Goal: Find specific page/section: Find specific page/section

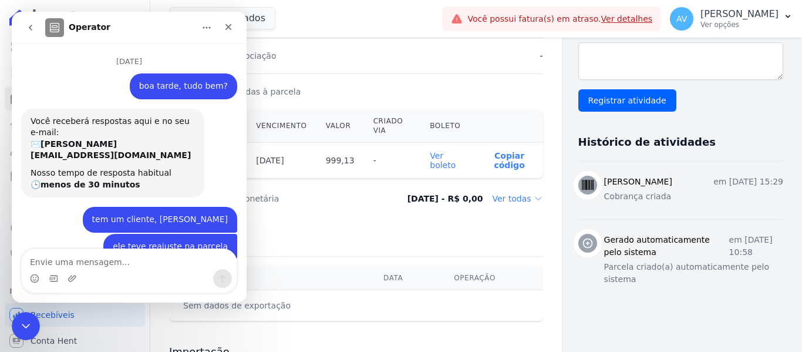
scroll to position [1788, 0]
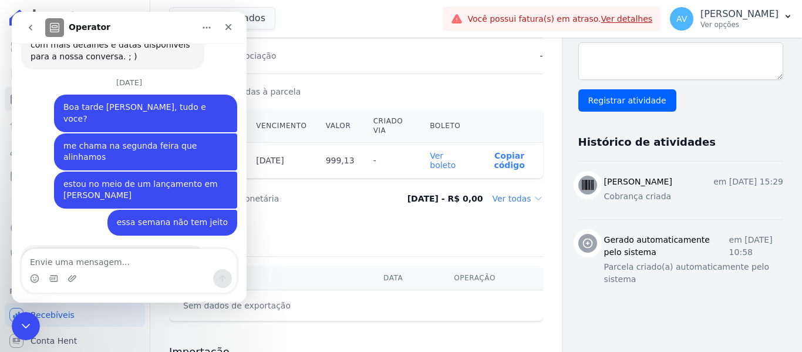
click at [65, 261] on textarea "Envie uma mensagem..." at bounding box center [129, 259] width 215 height 20
type textarea "35 998761577"
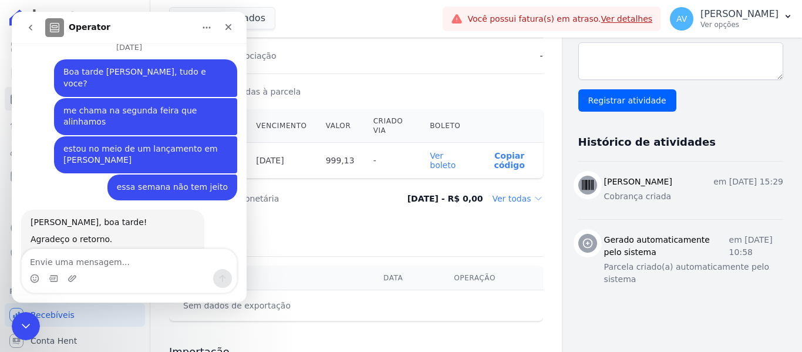
click at [23, 326] on icon "Encerramento do Messenger da Intercom" at bounding box center [26, 326] width 14 height 14
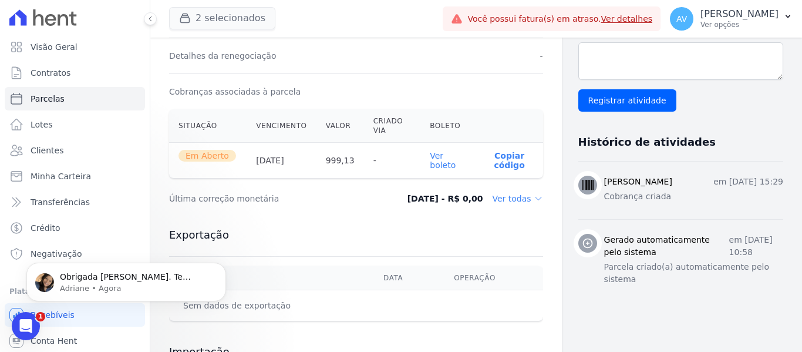
scroll to position [1893, 0]
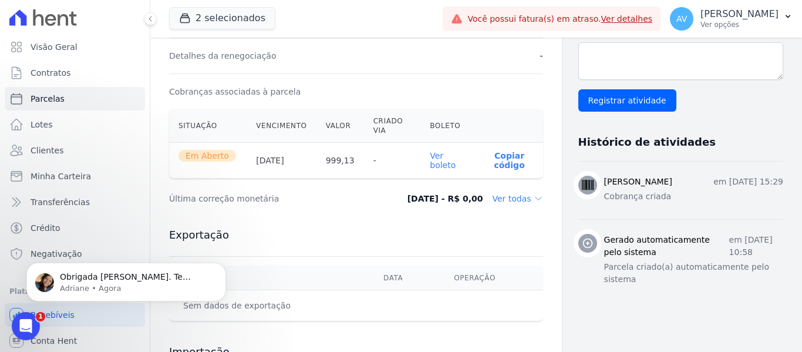
click at [25, 319] on icon "Abertura do Messenger da Intercom" at bounding box center [25, 325] width 19 height 19
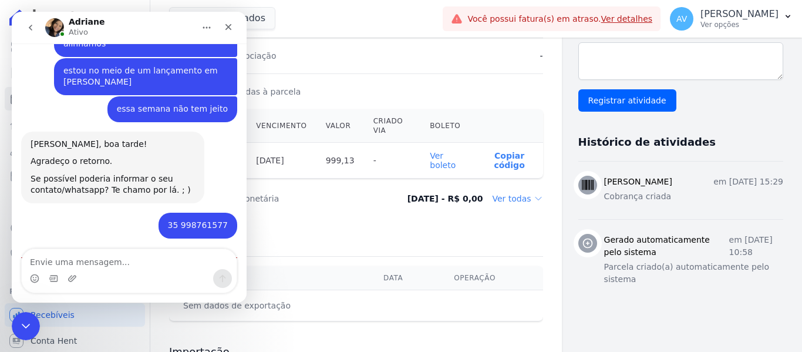
scroll to position [1913, 0]
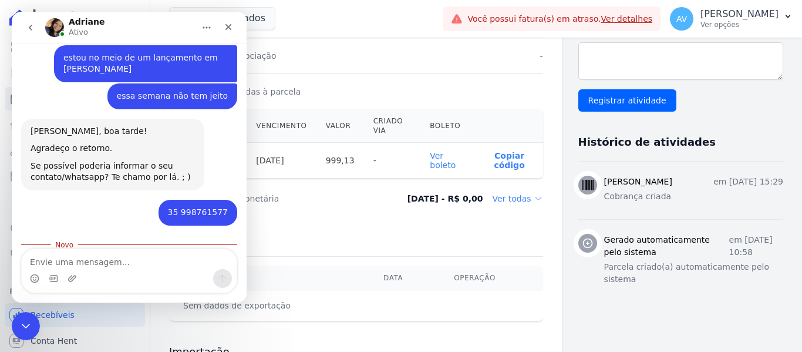
click at [31, 331] on icon "Encerramento do Messenger da Intercom" at bounding box center [26, 326] width 14 height 14
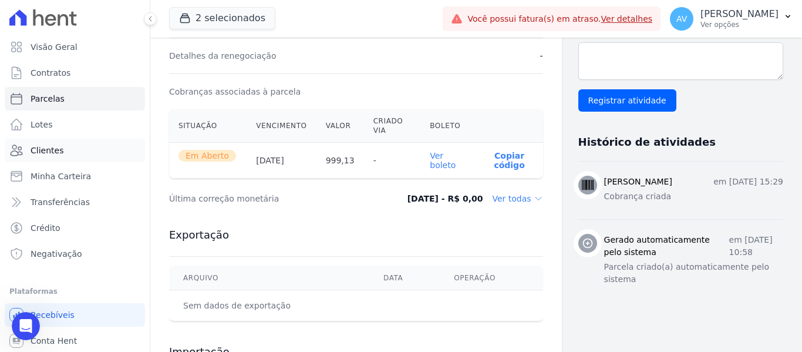
click at [51, 146] on span "Clientes" at bounding box center [47, 150] width 33 height 12
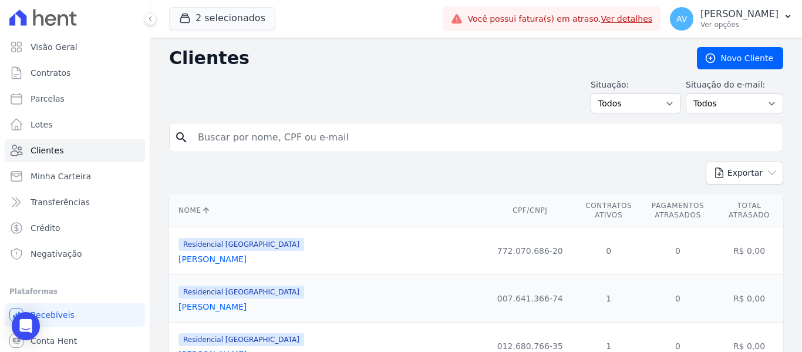
click at [223, 145] on input "search" at bounding box center [484, 137] width 587 height 23
type input "[PERSON_NAME]"
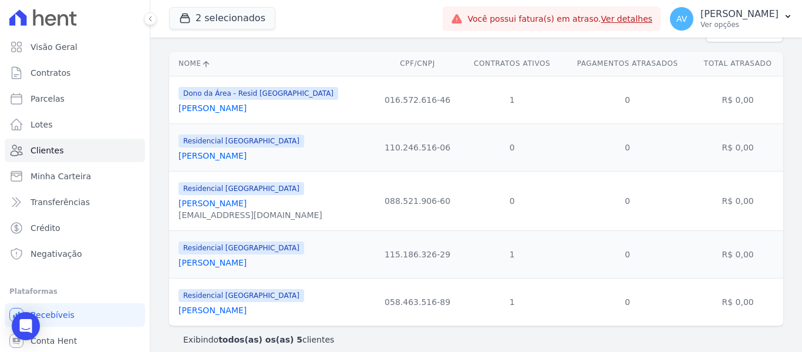
scroll to position [153, 0]
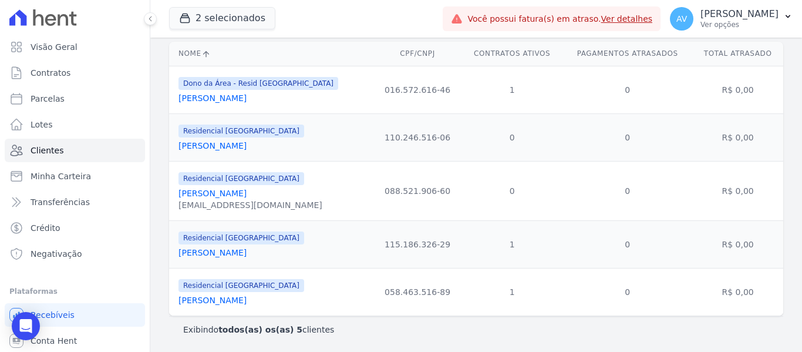
click at [210, 255] on link "[PERSON_NAME]" at bounding box center [212, 252] width 68 height 9
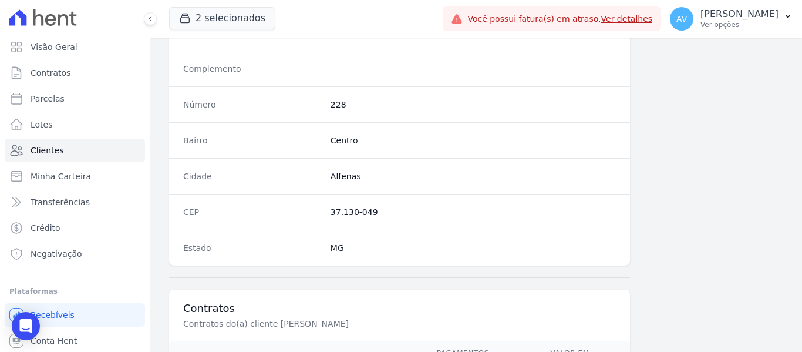
scroll to position [747, 0]
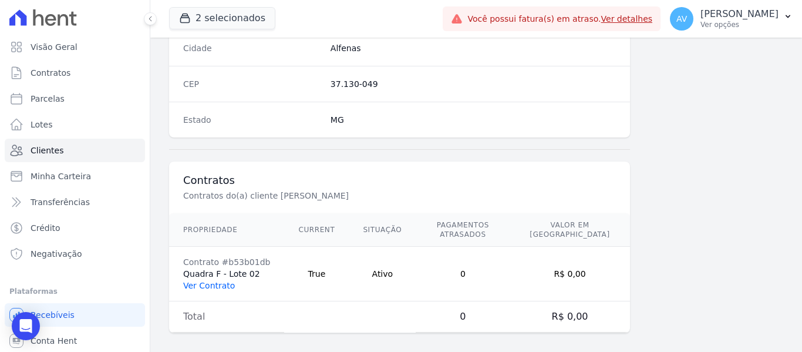
click at [217, 281] on link "Ver Contrato" at bounding box center [209, 285] width 52 height 9
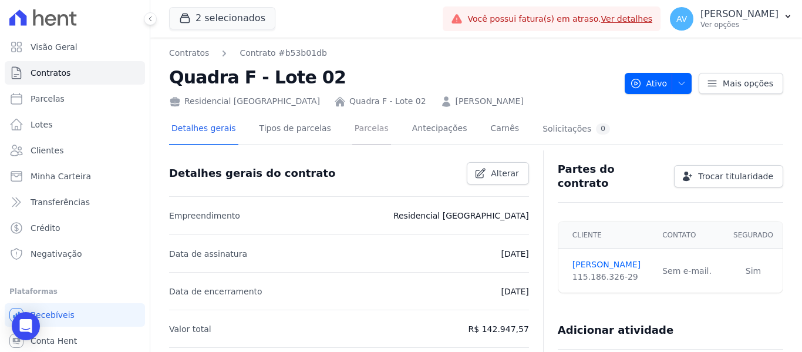
click at [363, 123] on link "Parcelas" at bounding box center [371, 129] width 39 height 31
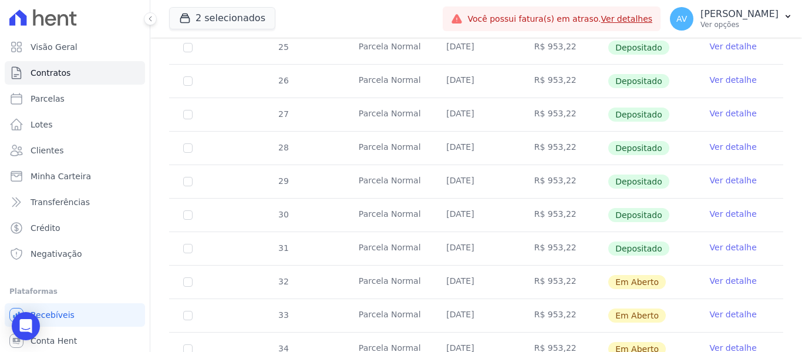
scroll to position [352, 0]
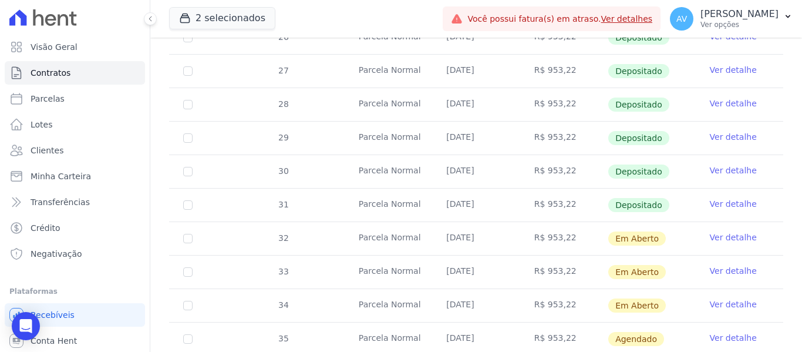
click at [727, 231] on link "Ver detalhe" at bounding box center [733, 237] width 47 height 12
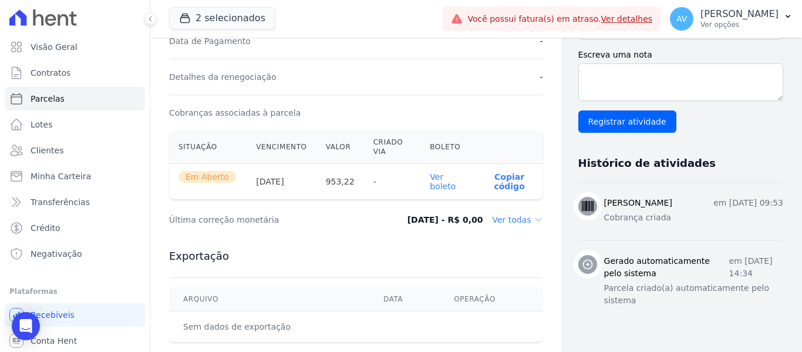
scroll to position [352, 0]
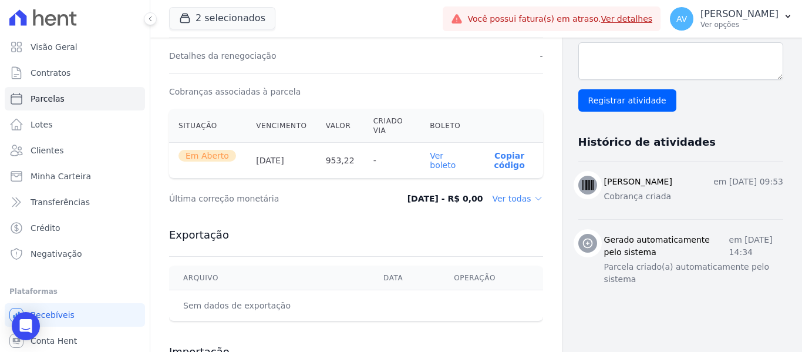
click at [442, 168] on link "Ver boleto" at bounding box center [443, 160] width 26 height 19
